Goal: Complete application form

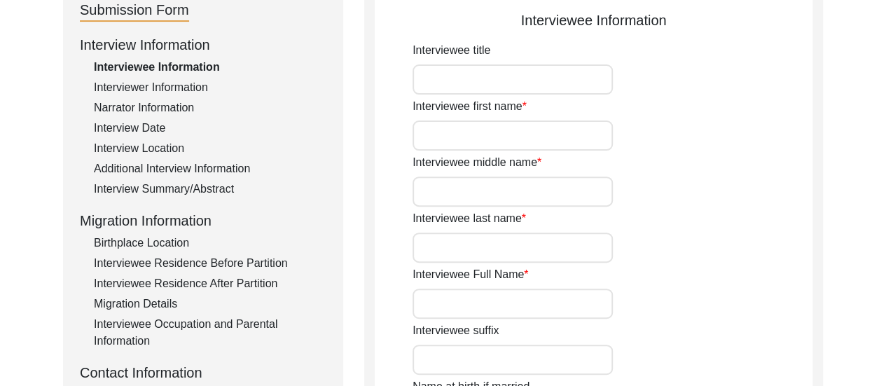
type input "Manju"
type input "n/a"
type input "Bose"
type input "[PERSON_NAME]"
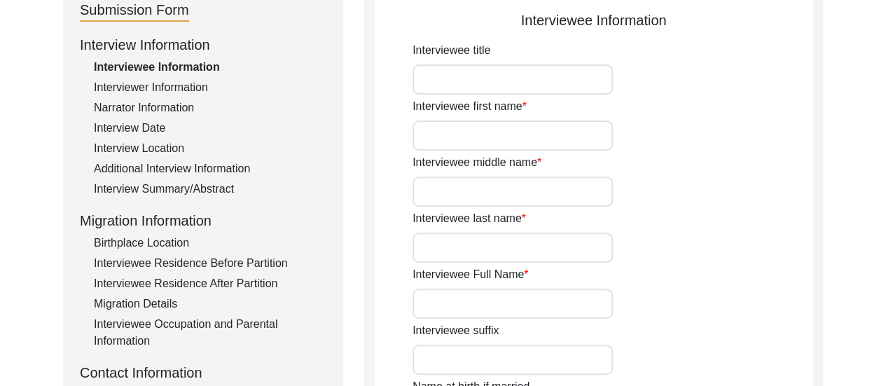
type input "[DATE]"
type input "88"
type input "[DEMOGRAPHIC_DATA]"
type input "Bengali"
type input "[DEMOGRAPHIC_DATA]"
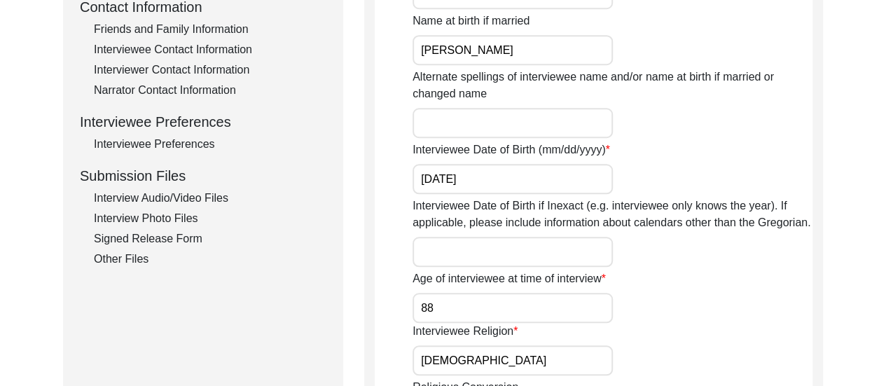
scroll to position [561, 0]
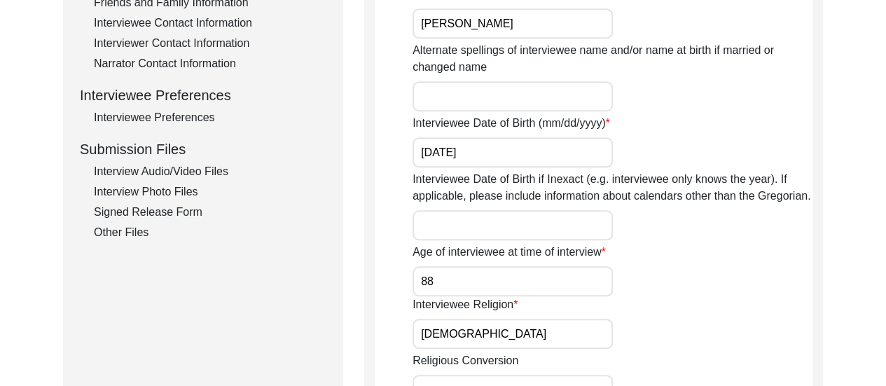
click at [206, 173] on div "Interview Audio/Video Files" at bounding box center [210, 171] width 233 height 17
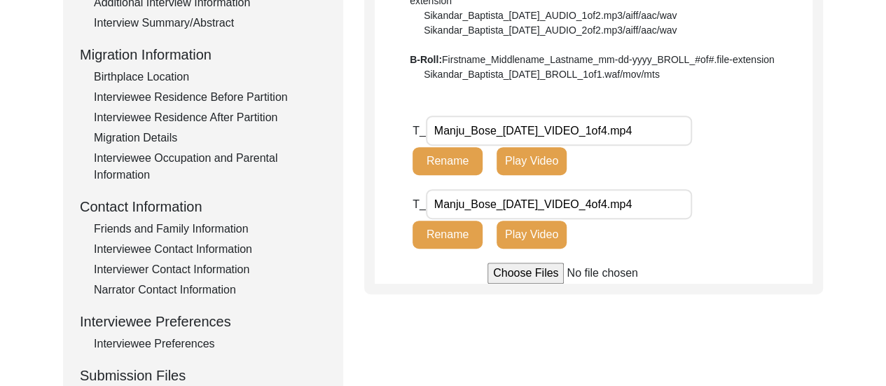
scroll to position [336, 0]
